Goal: Task Accomplishment & Management: Manage account settings

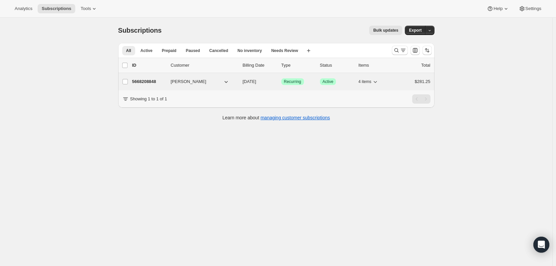
click at [153, 81] on p "5668208848" at bounding box center [148, 81] width 33 height 7
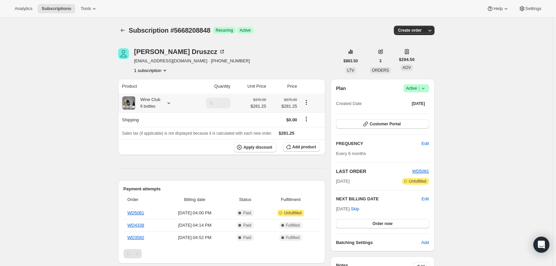
click at [308, 104] on icon "Product actions" at bounding box center [306, 102] width 7 height 7
click at [307, 117] on span "Edit box" at bounding box center [308, 114] width 16 height 5
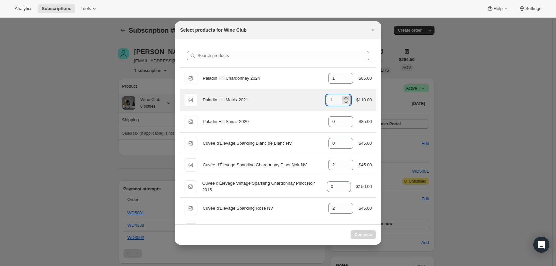
click at [345, 97] on icon ":r56:" at bounding box center [345, 98] width 7 height 7
type input "1"
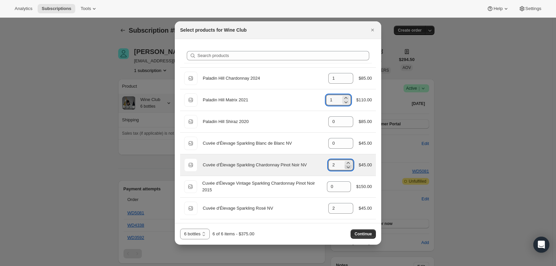
click at [347, 168] on icon ":r56:" at bounding box center [348, 166] width 7 height 7
type input "1"
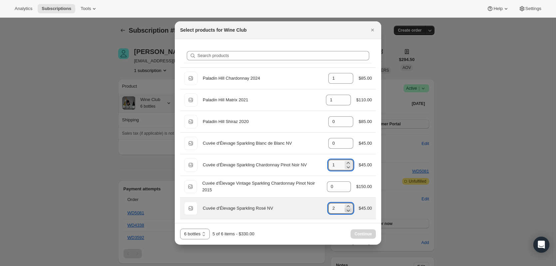
click at [346, 209] on icon ":r56:" at bounding box center [348, 210] width 7 height 7
type input "0"
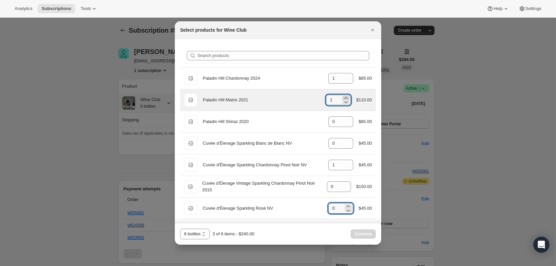
click at [343, 97] on icon ":r56:" at bounding box center [345, 98] width 7 height 7
type input "2"
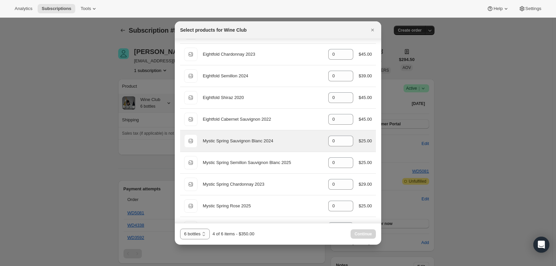
scroll to position [200, 0]
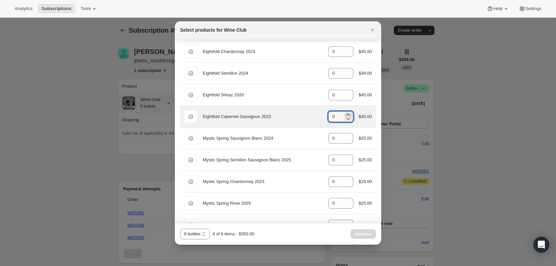
click at [345, 114] on icon ":r56:" at bounding box center [348, 114] width 7 height 7
type input "2"
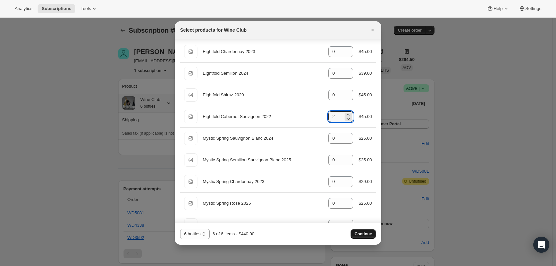
click at [363, 235] on span "Continue" at bounding box center [362, 233] width 17 height 5
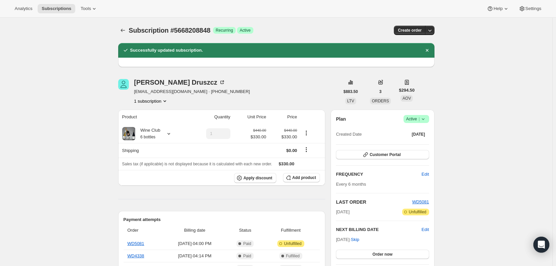
scroll to position [33, 0]
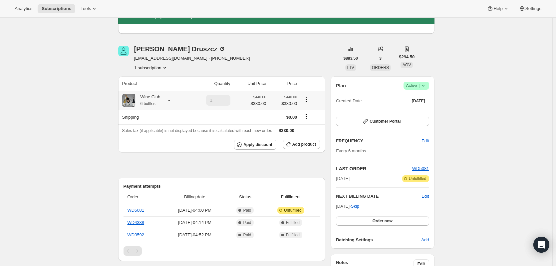
click at [169, 100] on icon at bounding box center [168, 100] width 7 height 7
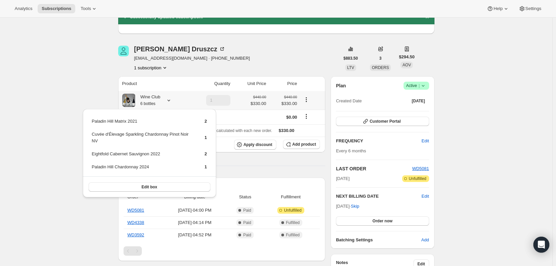
click at [169, 100] on icon at bounding box center [168, 100] width 7 height 7
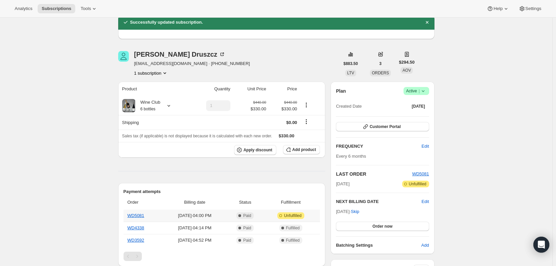
scroll to position [67, 0]
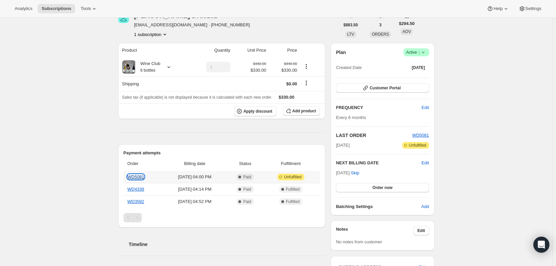
click at [141, 178] on link "WD5081" at bounding box center [135, 176] width 17 height 5
click at [307, 83] on icon "Shipping actions" at bounding box center [306, 83] width 7 height 7
click at [308, 81] on icon "Shipping actions" at bounding box center [306, 83] width 7 height 7
click at [307, 68] on icon "Product actions" at bounding box center [306, 68] width 1 height 1
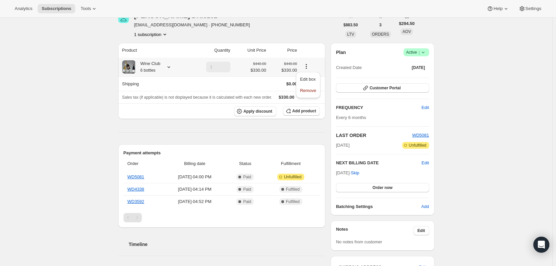
click at [307, 68] on icon "Product actions" at bounding box center [306, 68] width 1 height 1
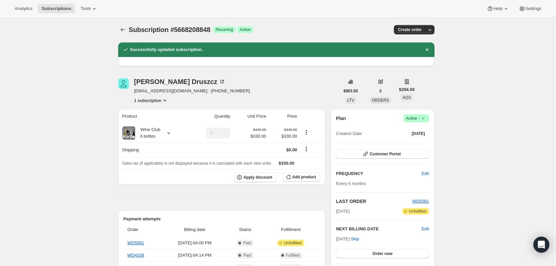
scroll to position [0, 0]
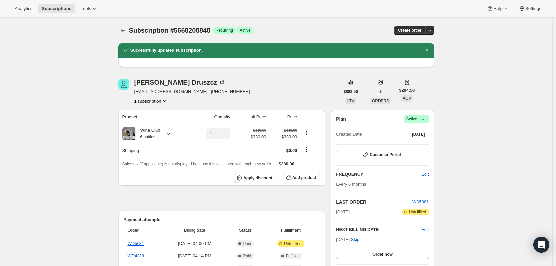
click at [178, 52] on h2 "Successfully updated subscription." at bounding box center [166, 50] width 73 height 7
click at [431, 28] on icon "button" at bounding box center [429, 30] width 7 height 7
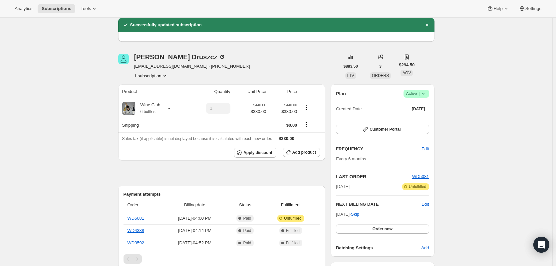
scroll to position [100, 0]
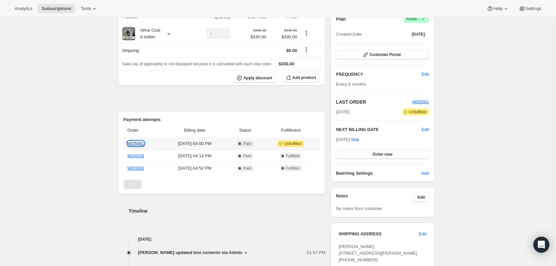
click at [138, 143] on link "WD5081" at bounding box center [135, 143] width 17 height 5
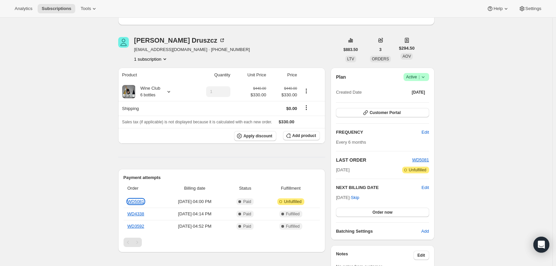
scroll to position [33, 0]
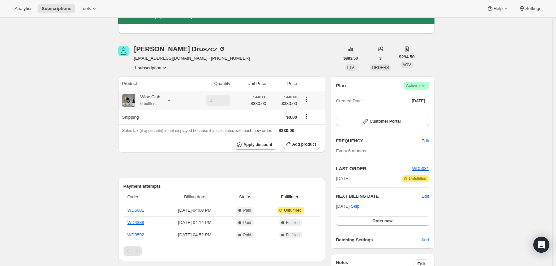
click at [307, 99] on icon "Product actions" at bounding box center [306, 99] width 7 height 7
click at [309, 100] on icon "Product actions" at bounding box center [306, 99] width 7 height 7
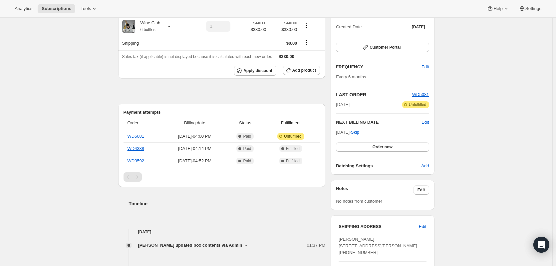
scroll to position [67, 0]
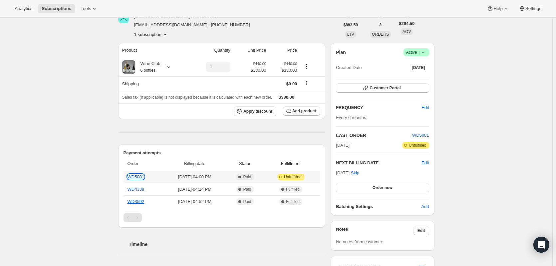
click at [135, 178] on link "WD5081" at bounding box center [135, 176] width 17 height 5
click at [309, 66] on icon "Product actions" at bounding box center [306, 66] width 7 height 7
click at [427, 164] on span "Edit" at bounding box center [424, 162] width 7 height 7
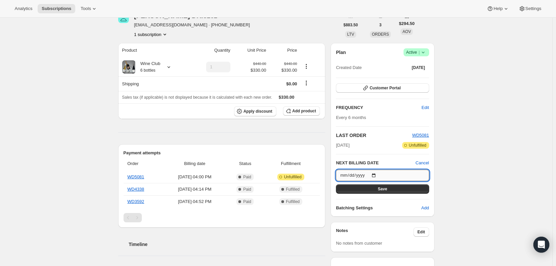
click at [375, 174] on input "2026-02-04" at bounding box center [382, 174] width 93 height 11
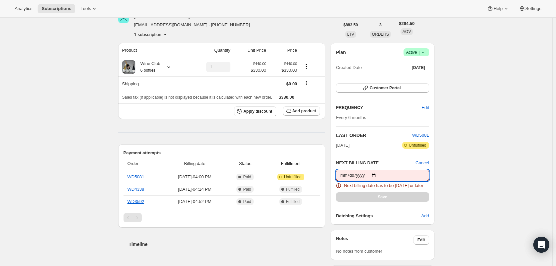
click at [395, 174] on input "2025-08-15" at bounding box center [382, 174] width 93 height 11
click at [377, 174] on input "2025-08-15" at bounding box center [382, 174] width 93 height 11
type input "2025-08-16"
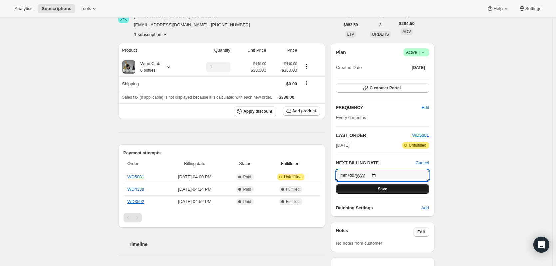
click at [379, 191] on button "Save" at bounding box center [382, 188] width 93 height 9
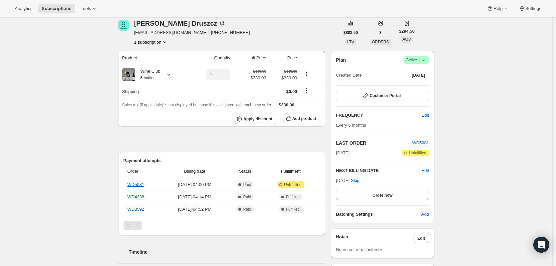
scroll to position [100, 0]
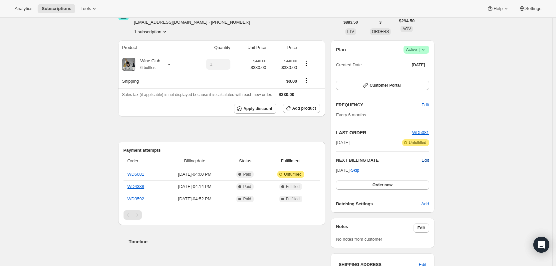
click at [426, 161] on span "Edit" at bounding box center [424, 160] width 7 height 7
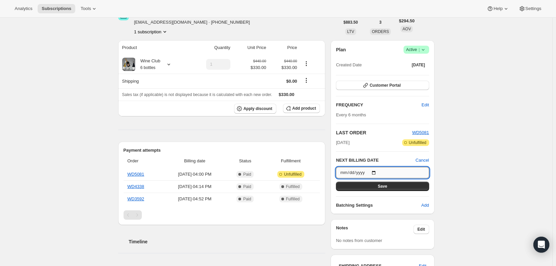
click at [376, 172] on input "2025-08-16" at bounding box center [382, 172] width 93 height 11
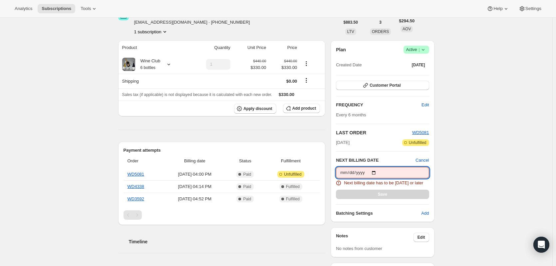
click at [393, 171] on input "2025-08-04" at bounding box center [382, 172] width 93 height 11
click at [371, 170] on input "2025-08-04" at bounding box center [382, 172] width 93 height 11
click at [377, 171] on input "2025-08-04" at bounding box center [382, 172] width 93 height 11
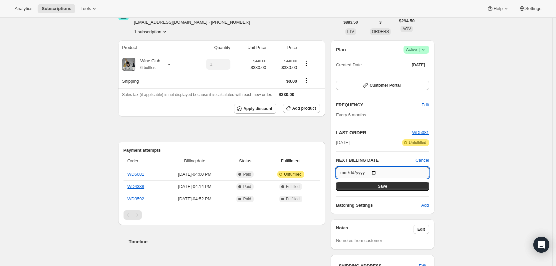
type input "2026-01-04"
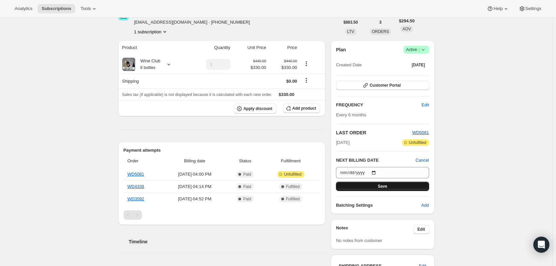
click at [387, 185] on span "Save" at bounding box center [382, 185] width 9 height 5
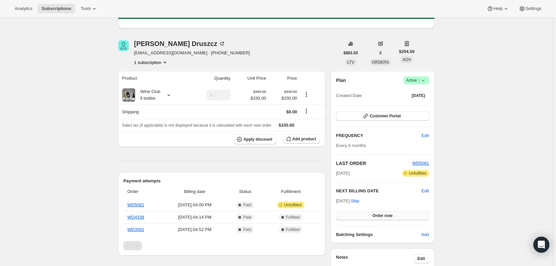
click at [387, 214] on span "Order now" at bounding box center [382, 215] width 20 height 5
click at [394, 214] on span "Click to confirm" at bounding box center [382, 215] width 30 height 5
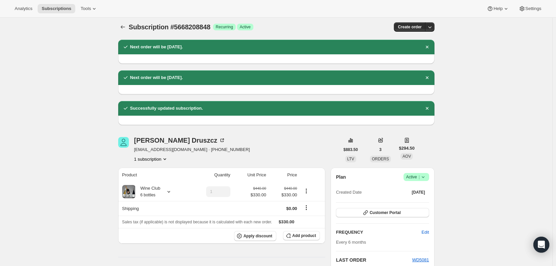
scroll to position [0, 0]
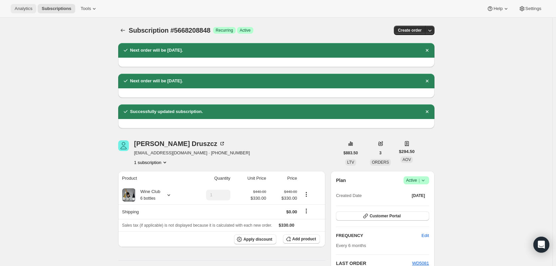
click at [27, 11] on span "Analytics" at bounding box center [24, 8] width 18 height 5
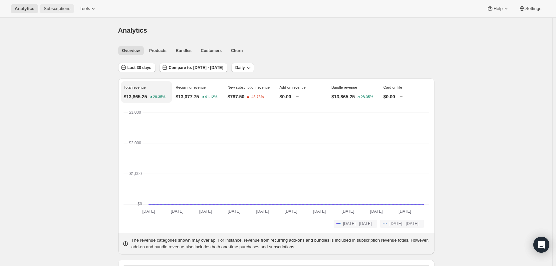
click at [52, 10] on span "Subscriptions" at bounding box center [57, 8] width 27 height 5
